Goal: Information Seeking & Learning: Learn about a topic

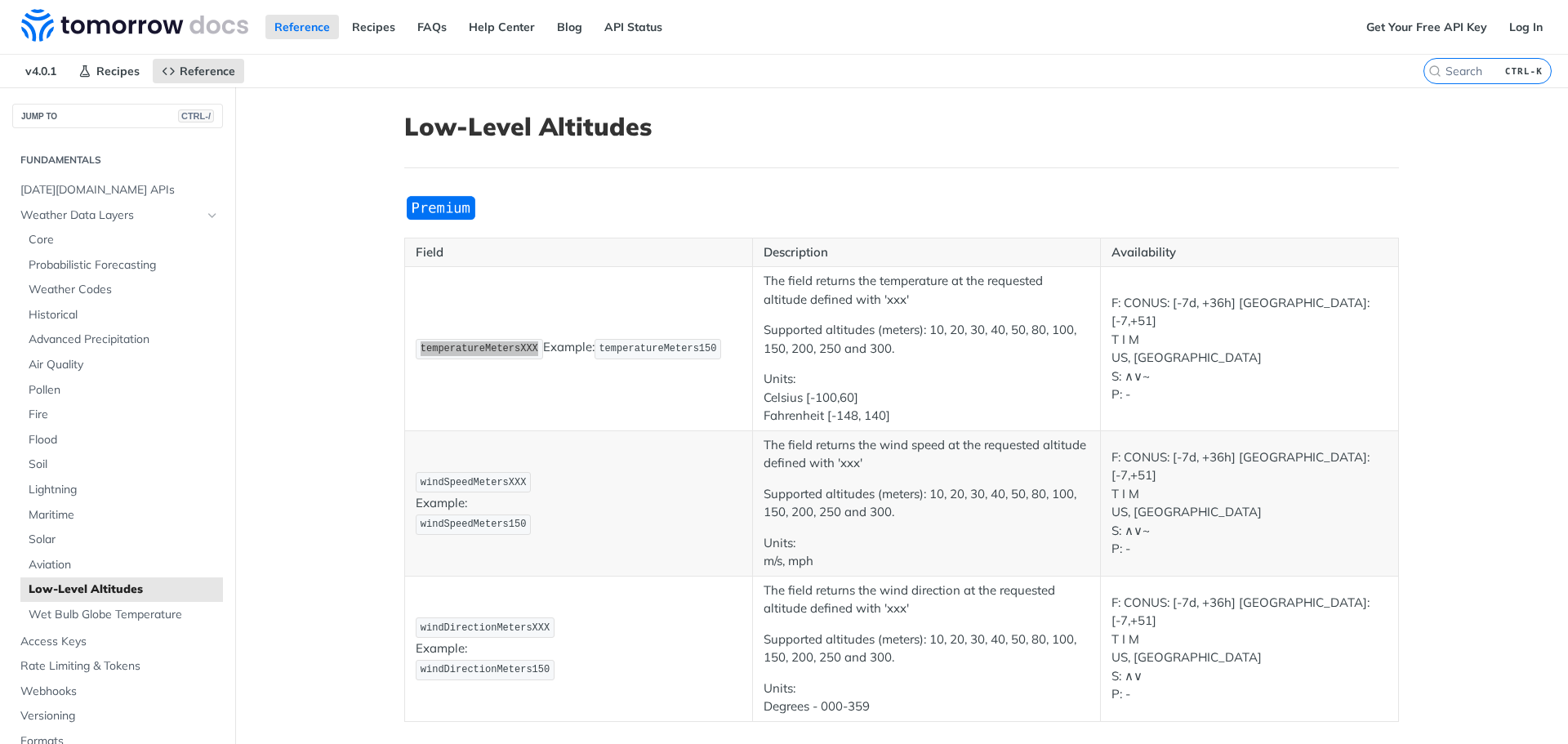
scroll to position [82, 0]
drag, startPoint x: 0, startPoint y: 0, endPoint x: 501, endPoint y: 375, distance: 625.8
click at [501, 375] on td "temperatureMetersXXX Example: temperatureMeters150" at bounding box center [579, 349] width 348 height 165
click at [624, 346] on span "temperatureMeters150" at bounding box center [656, 348] width 117 height 12
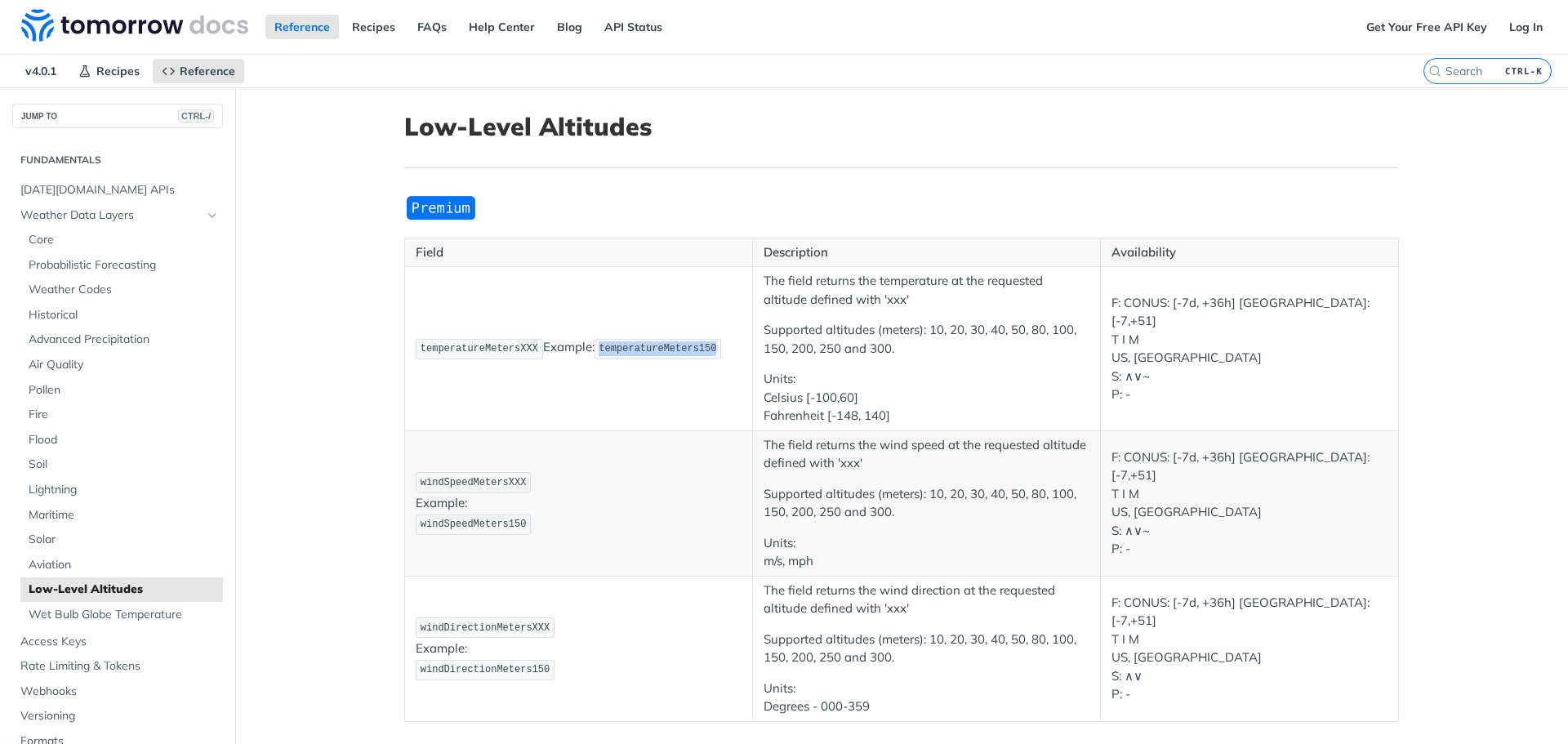
copy span "temperatureMeters150"
click at [79, 232] on span "Core" at bounding box center [123, 240] width 190 height 16
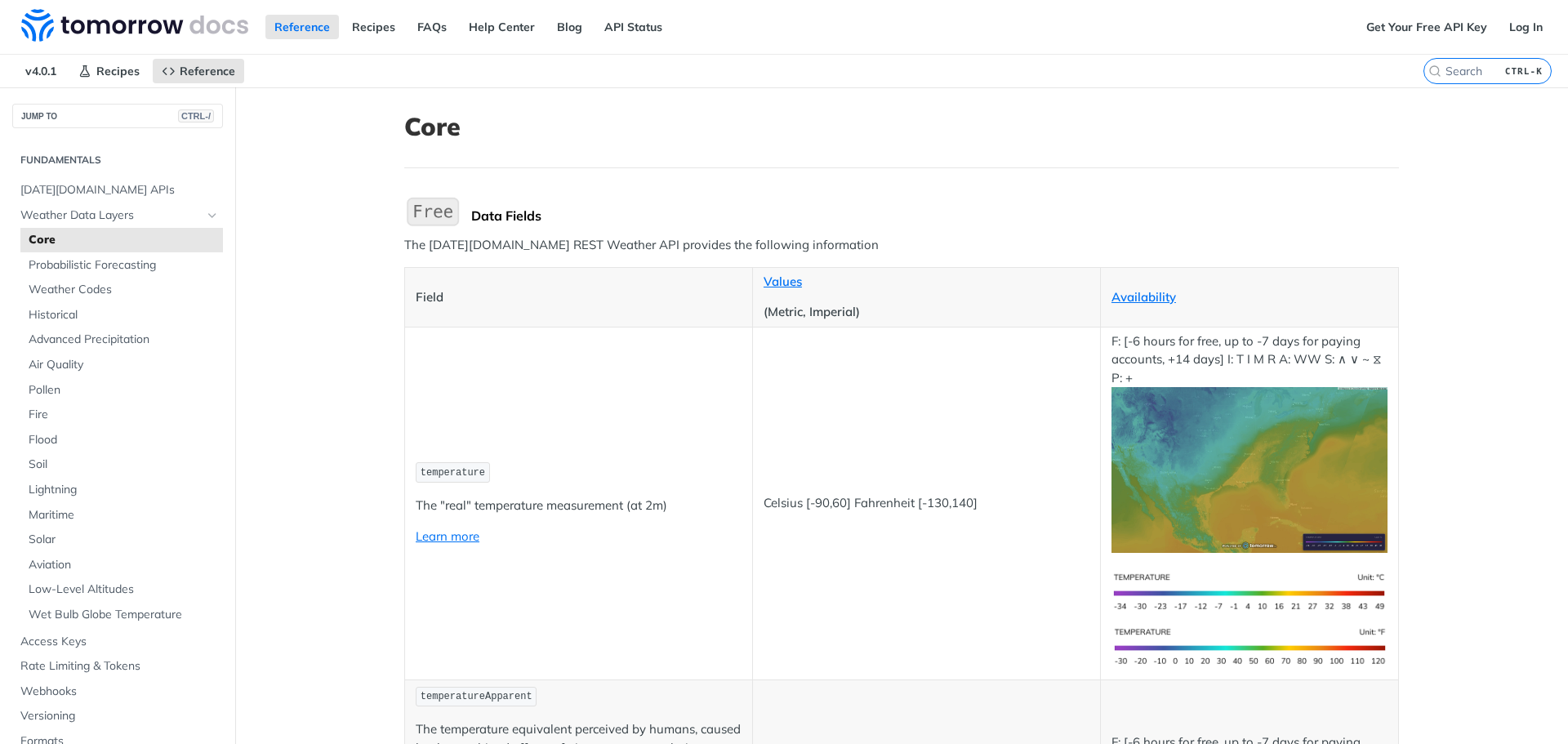
click at [461, 471] on span "temperature" at bounding box center [453, 473] width 65 height 12
copy span "temperature"
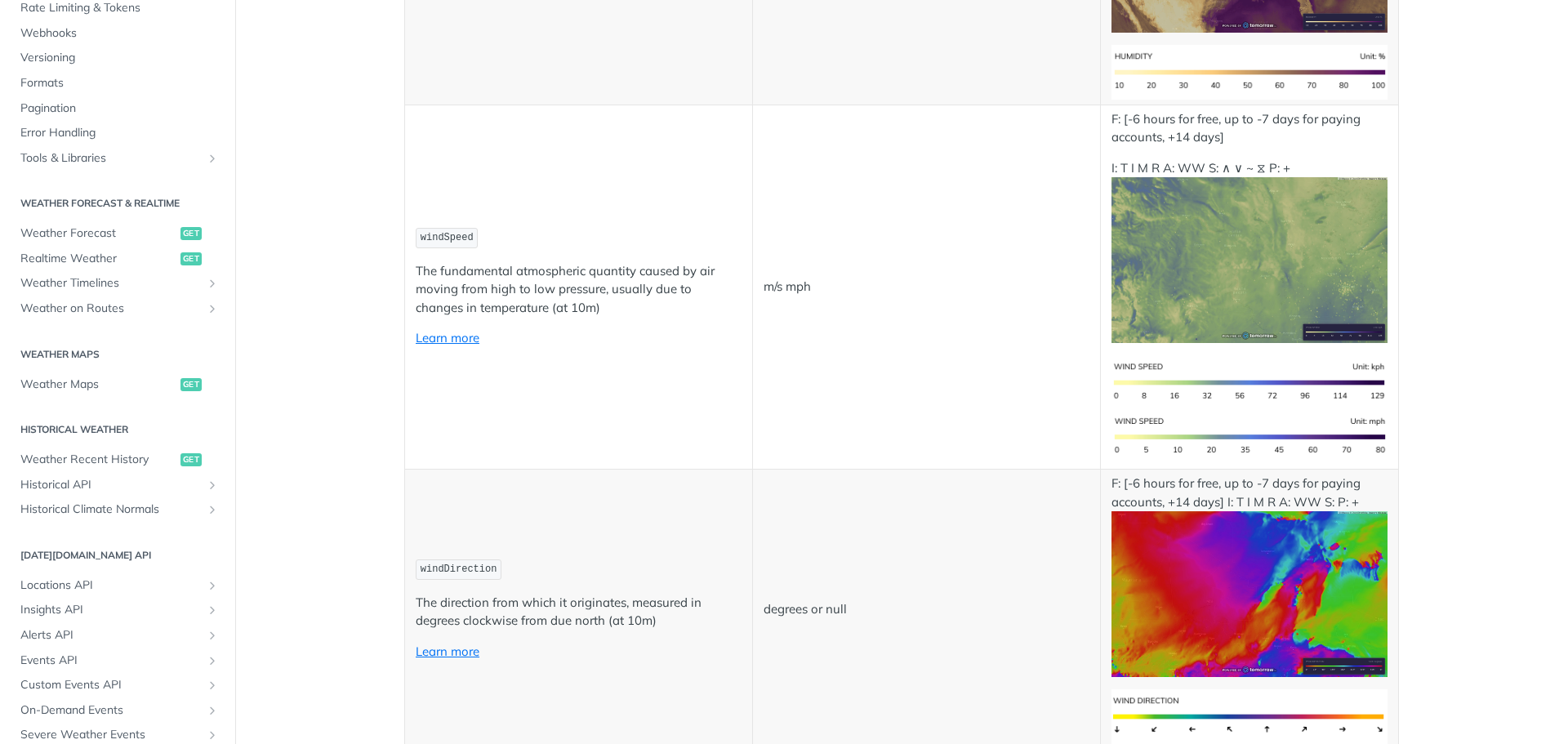
scroll to position [572, 0]
click at [108, 229] on span "Weather Forecast" at bounding box center [98, 233] width 156 height 16
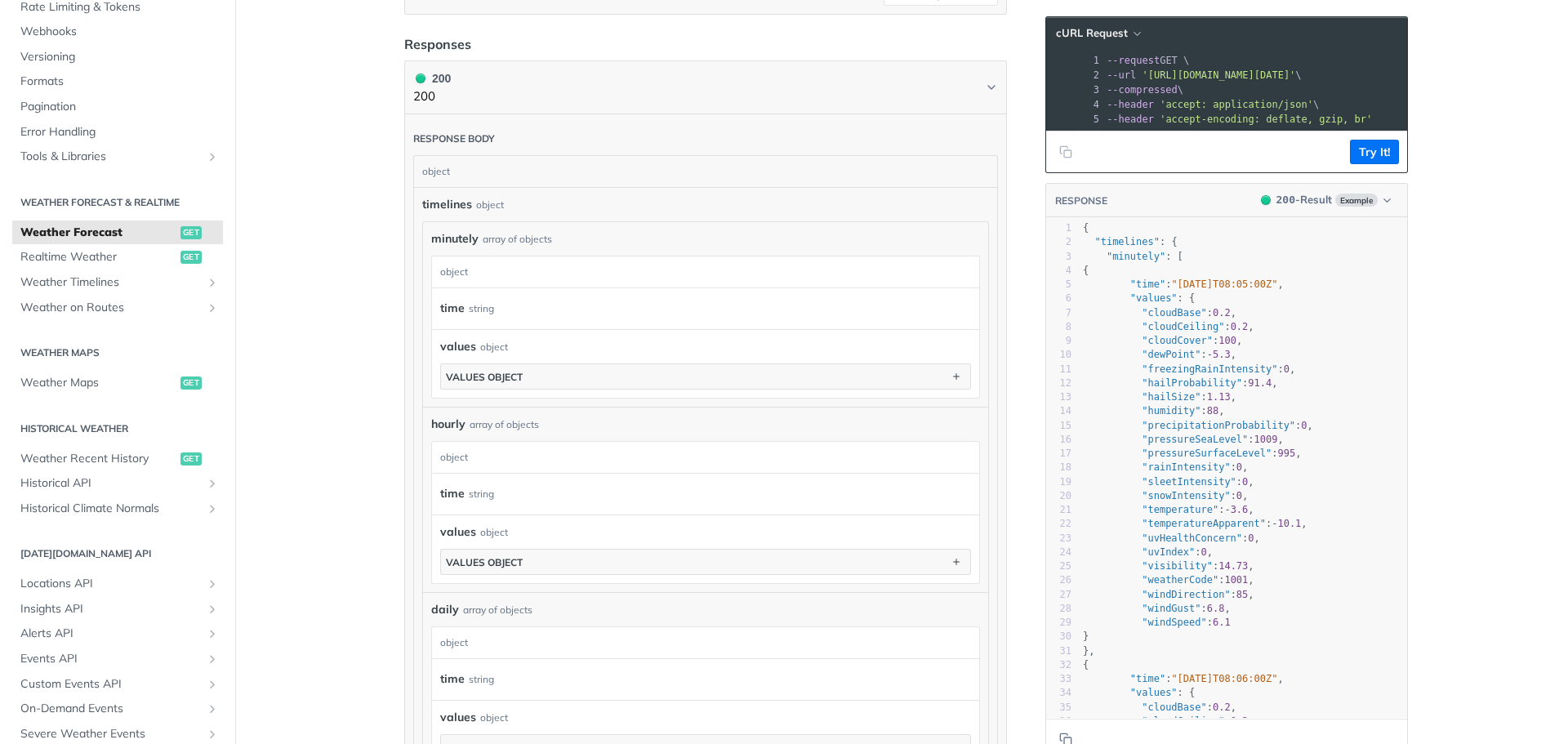
scroll to position [0, 93]
click at [1355, 68] on pre "--url '[URL][DOMAIN_NAME][DATE]' \" at bounding box center [1205, 75] width 426 height 15
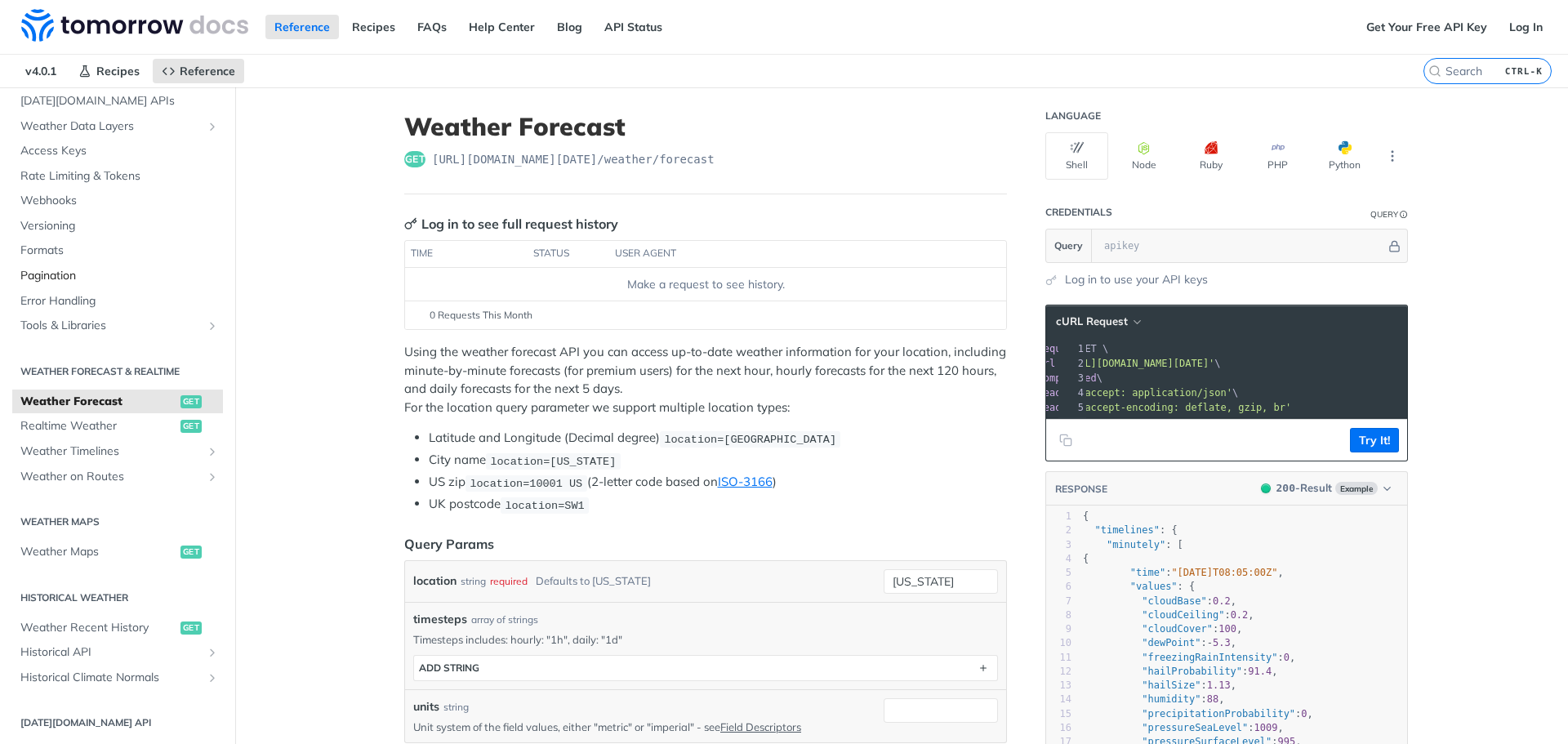
scroll to position [0, 0]
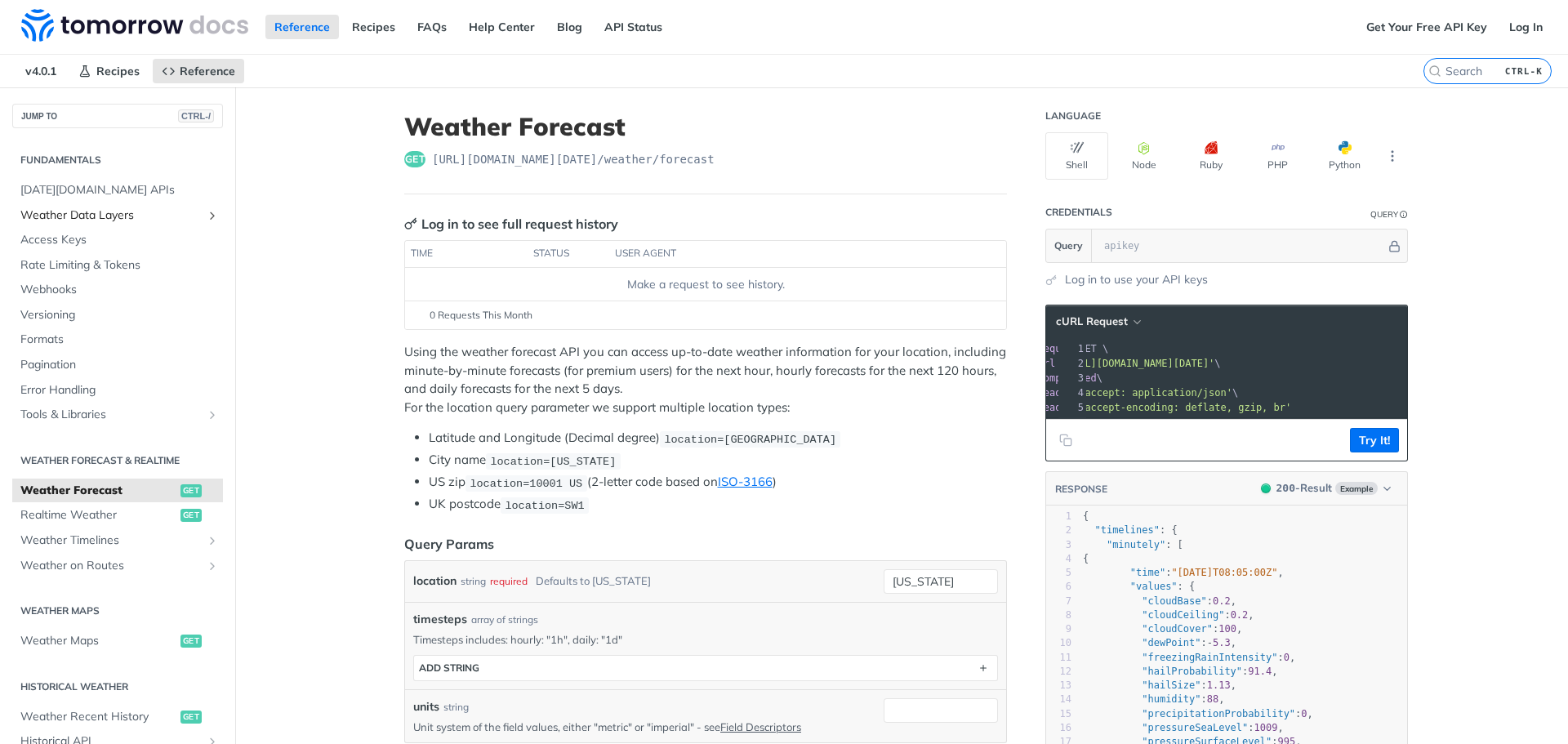
click at [103, 207] on span "Weather Data Layers" at bounding box center [110, 216] width 181 height 16
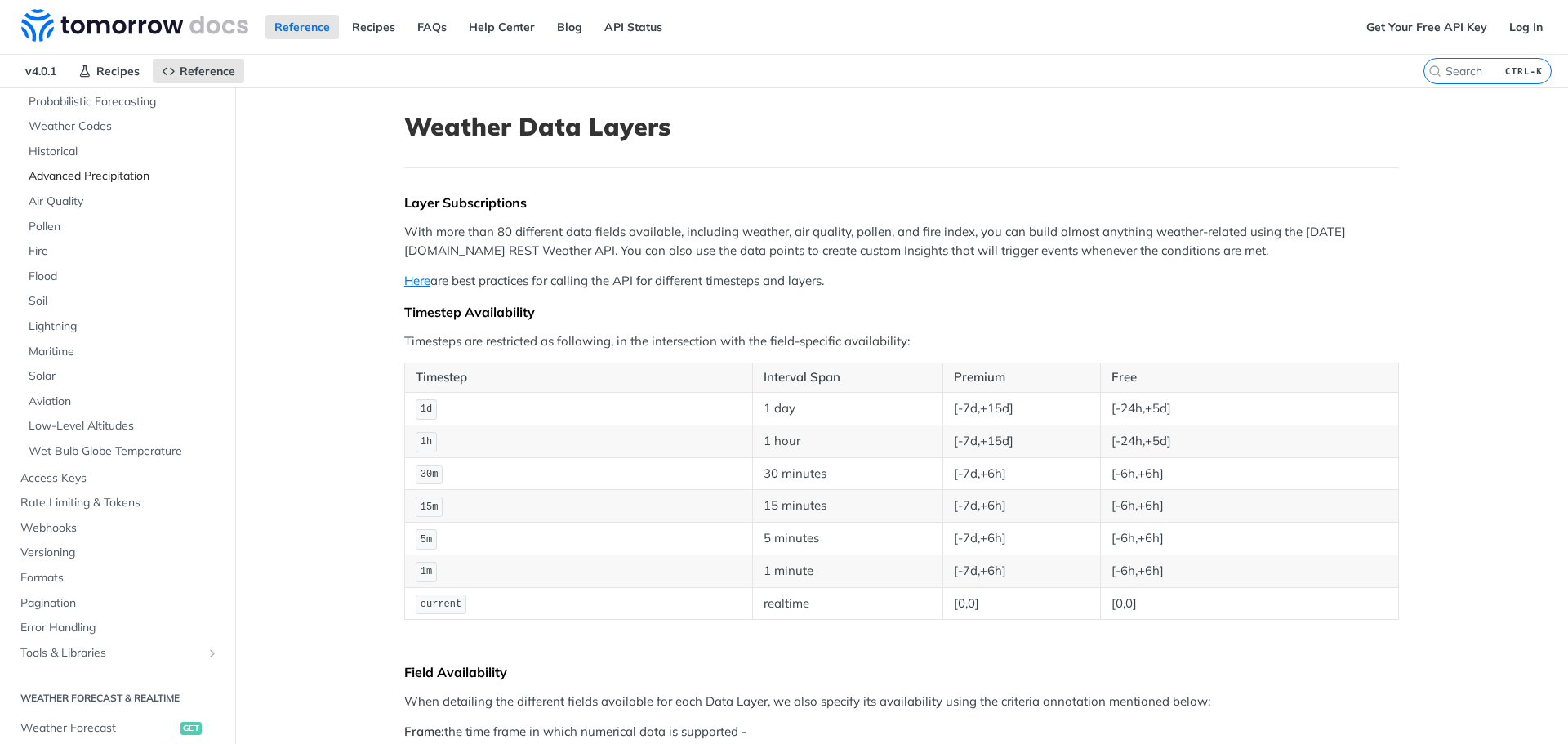
scroll to position [82, 0]
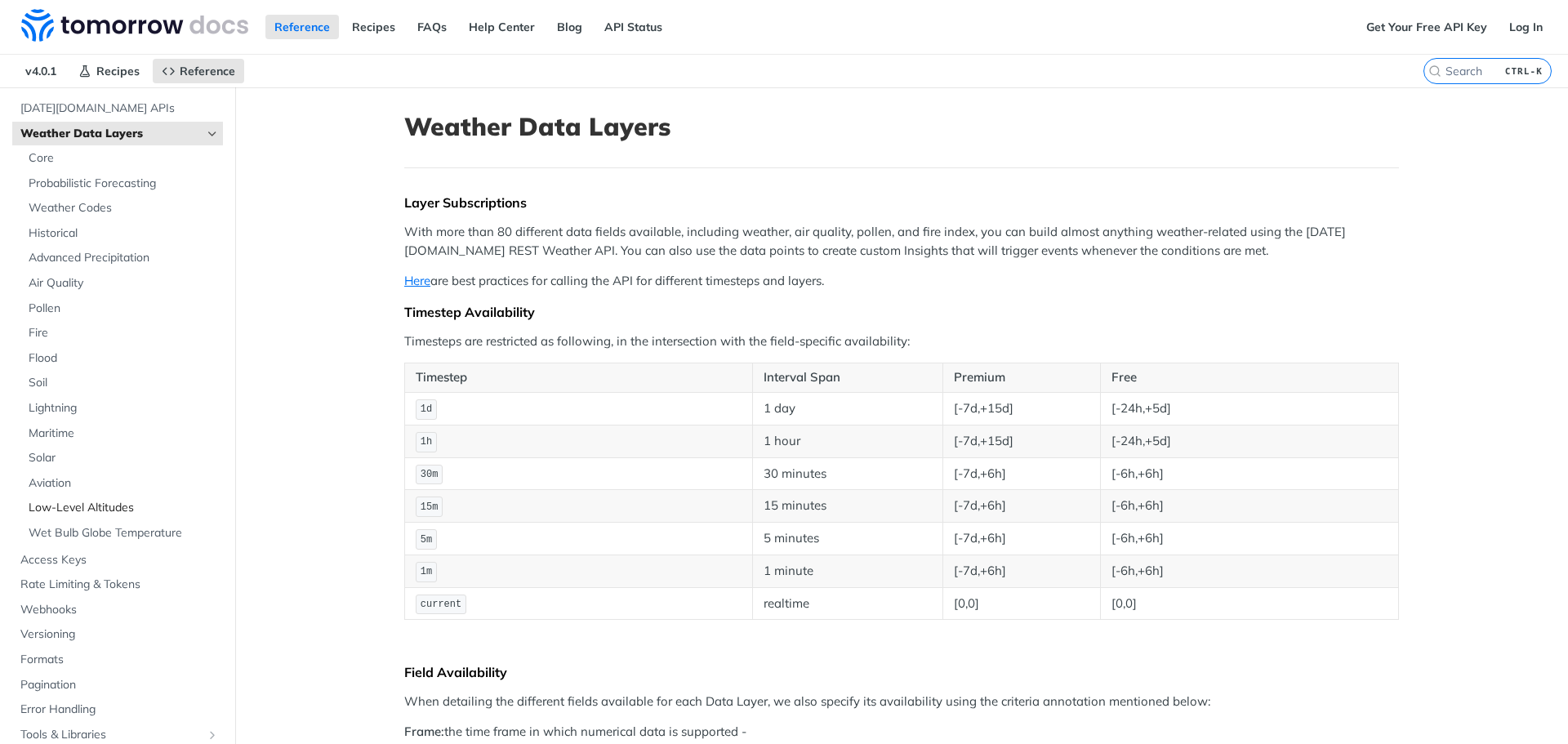
click at [71, 512] on span "Low-Level Altitudes" at bounding box center [123, 508] width 190 height 16
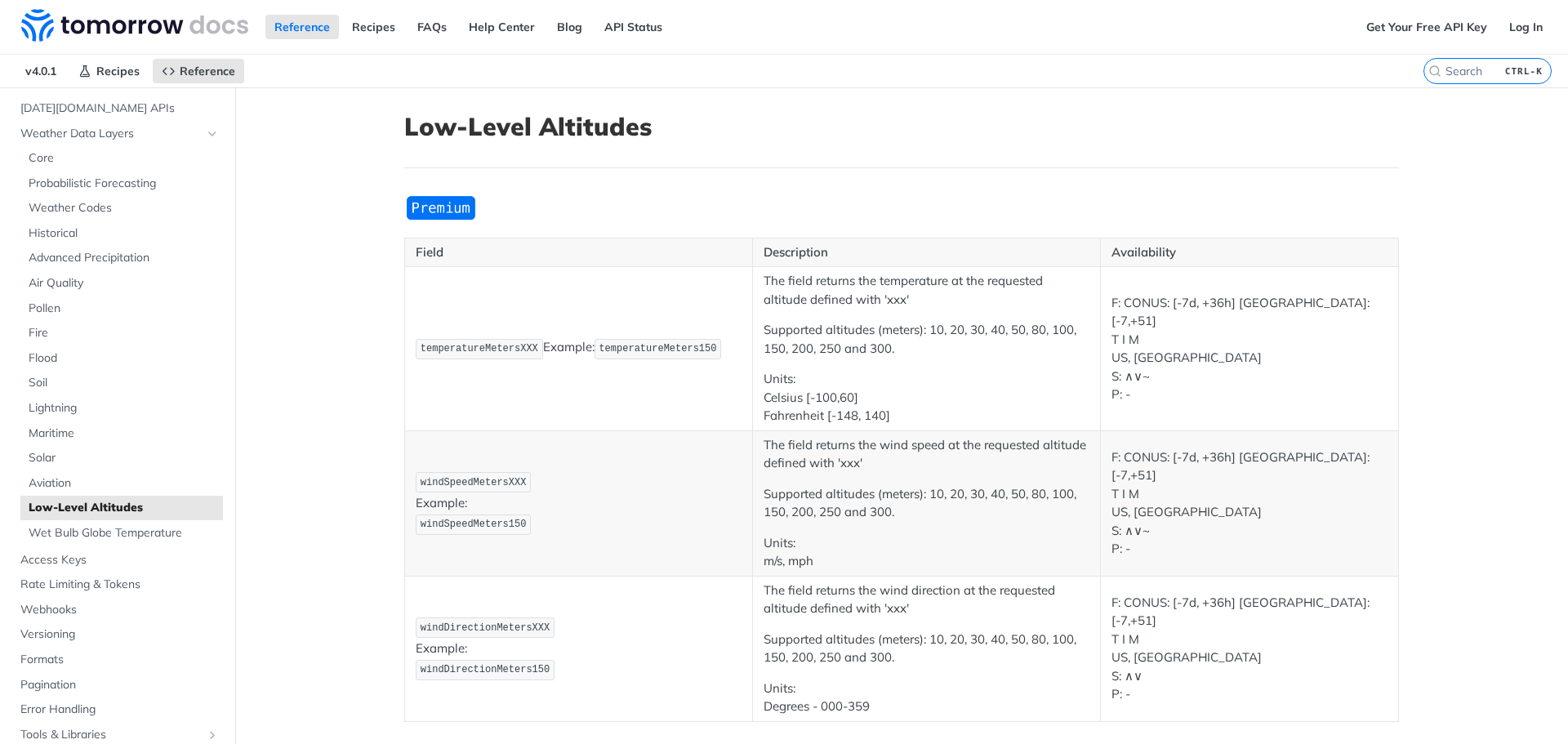
click at [665, 347] on span "temperatureMeters150" at bounding box center [656, 348] width 117 height 12
copy span "temperatureMeters150"
